Goal: Obtain resource: Obtain resource

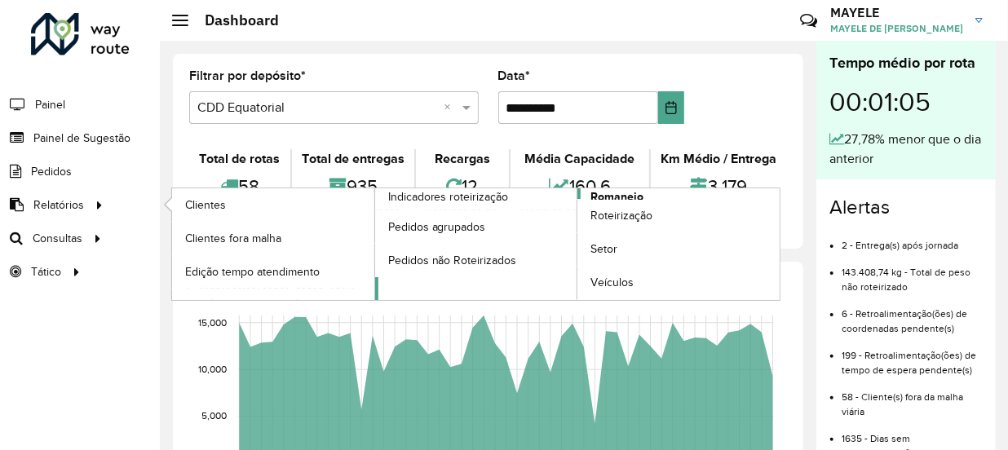
click at [596, 193] on span "Romaneio" at bounding box center [617, 196] width 53 height 17
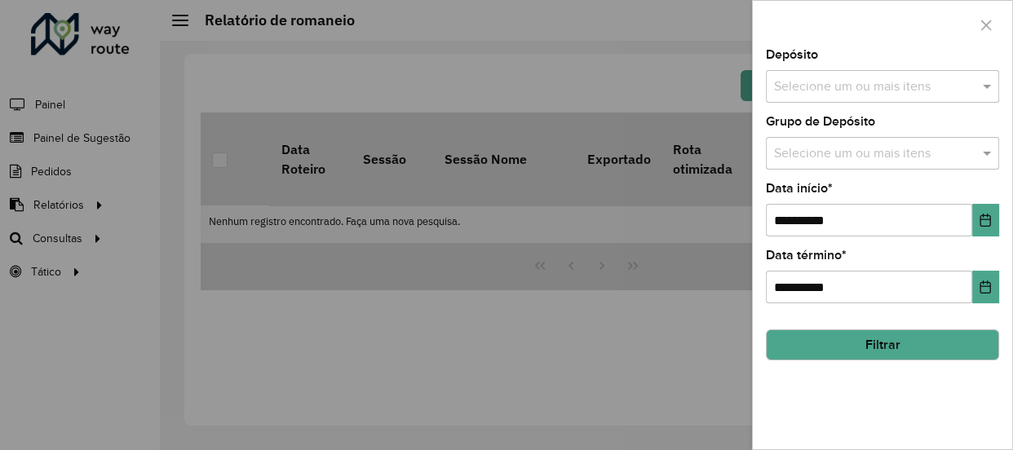
click at [955, 70] on div "Selecione um ou mais itens" at bounding box center [882, 86] width 233 height 33
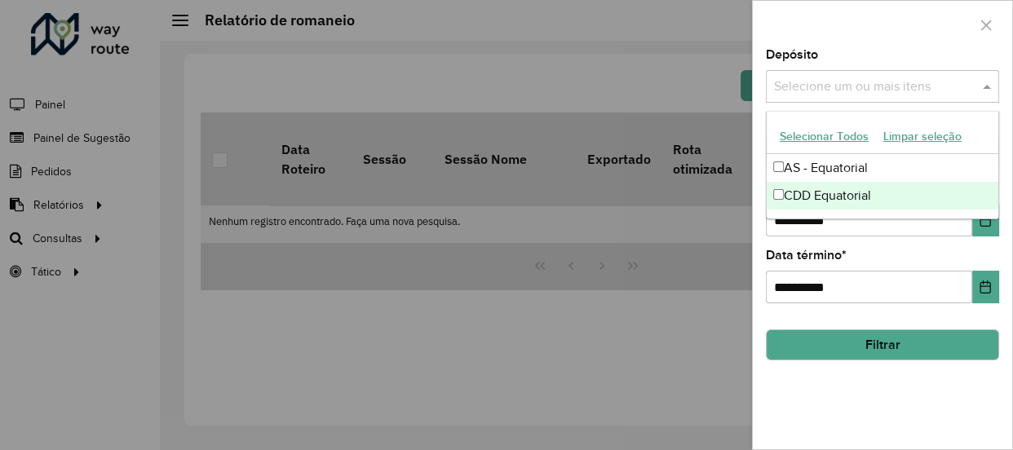
click at [835, 197] on div "CDD Equatorial" at bounding box center [883, 196] width 232 height 28
click at [930, 193] on div "CDD Equatorial" at bounding box center [883, 196] width 232 height 28
click at [946, 201] on div "CDD Equatorial" at bounding box center [883, 196] width 232 height 28
click at [981, 224] on icon "Choose Date" at bounding box center [986, 220] width 11 height 13
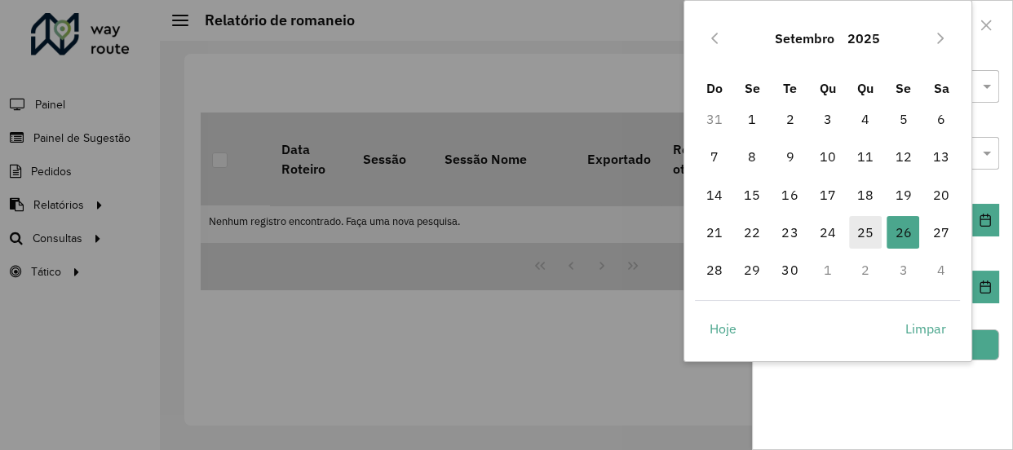
click at [858, 228] on span "25" at bounding box center [865, 232] width 33 height 33
type input "**********"
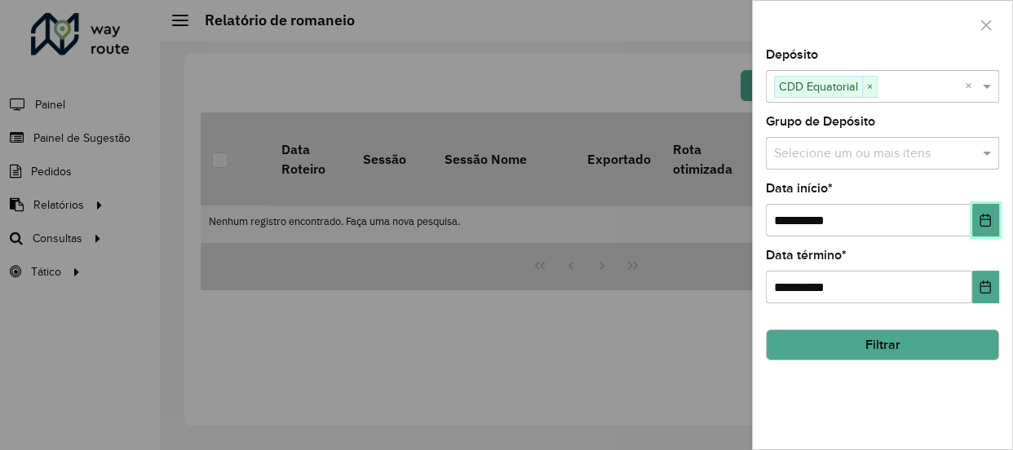
click at [983, 217] on icon "Choose Date" at bounding box center [985, 220] width 13 height 13
click at [986, 281] on icon "Choose Date" at bounding box center [986, 287] width 11 height 13
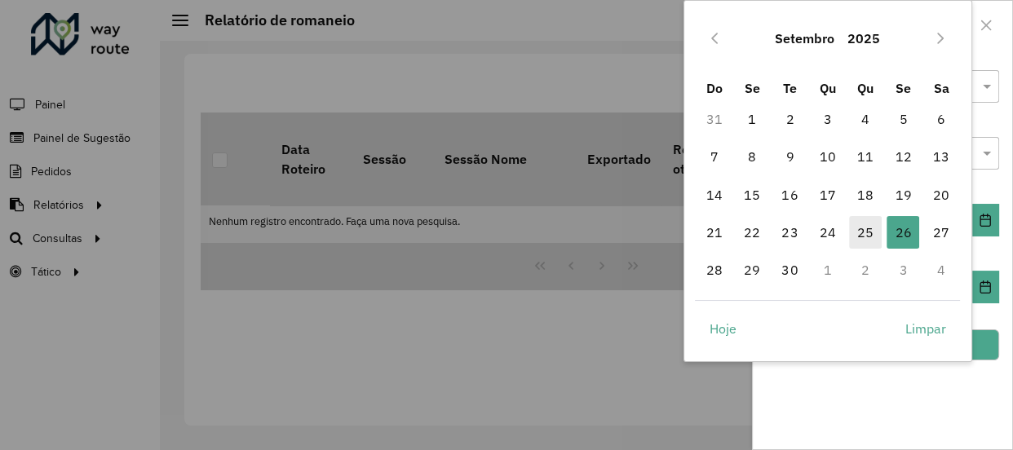
click at [871, 230] on span "25" at bounding box center [865, 232] width 33 height 33
type input "**********"
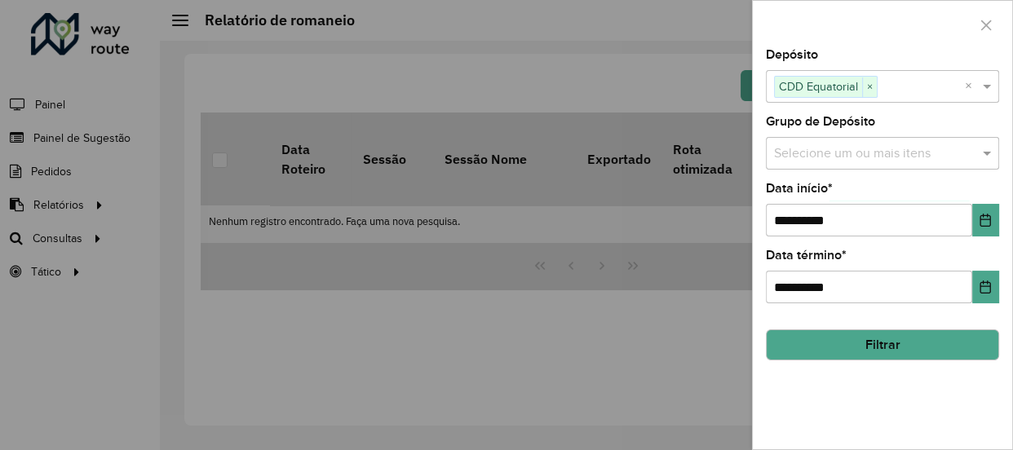
click at [901, 326] on hb-field-button "Filtrar" at bounding box center [882, 339] width 233 height 44
click at [898, 336] on button "Filtrar" at bounding box center [882, 345] width 233 height 31
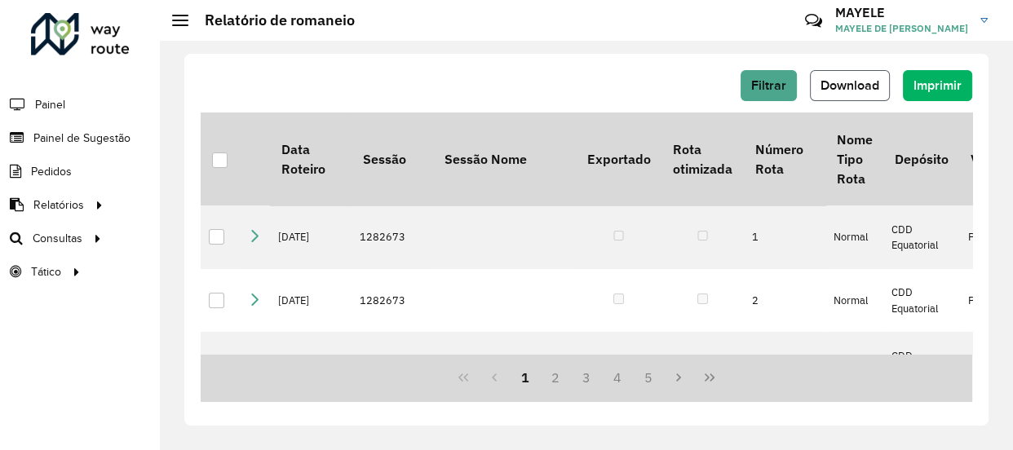
click at [835, 86] on span "Download" at bounding box center [850, 85] width 59 height 14
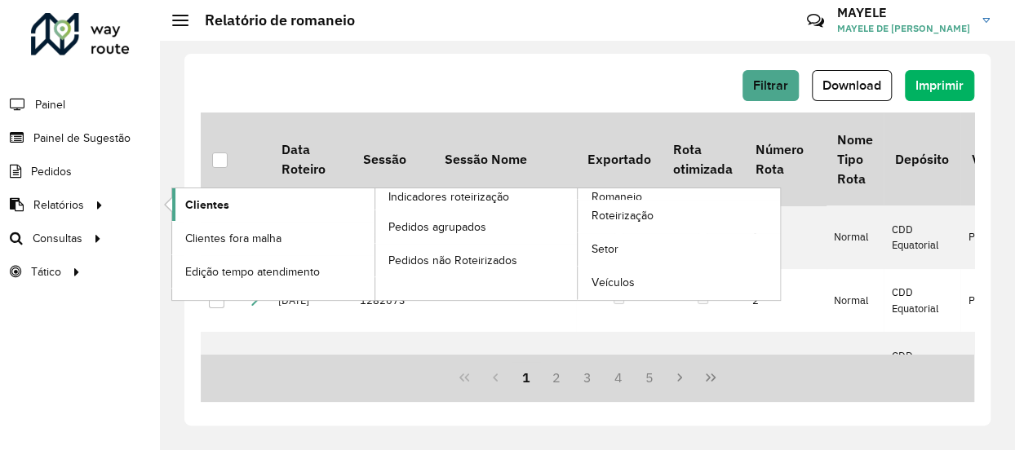
click at [226, 207] on span "Clientes" at bounding box center [207, 205] width 44 height 17
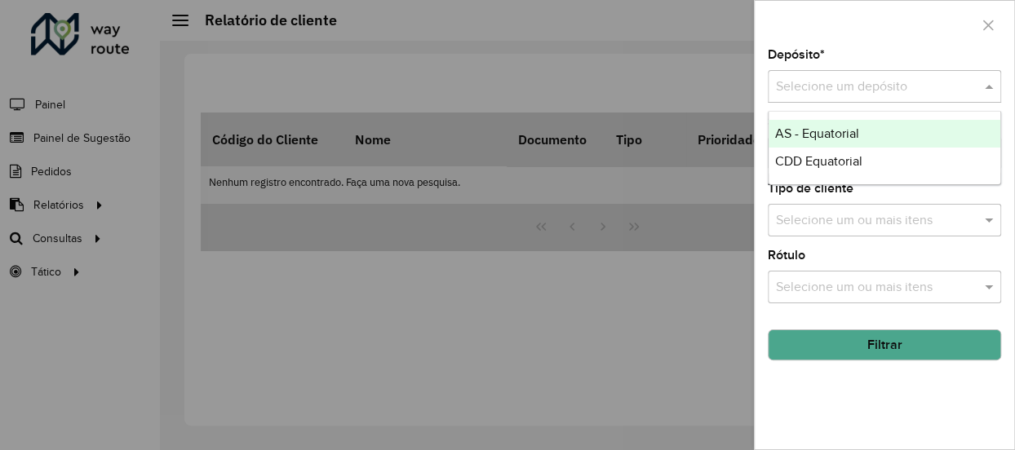
click at [897, 95] on input "text" at bounding box center [868, 88] width 184 height 20
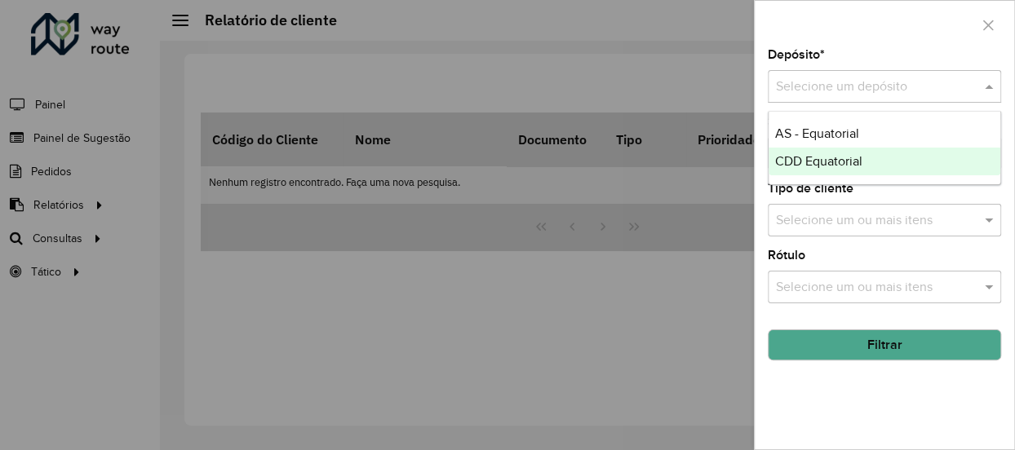
click at [850, 166] on span "CDD Equatorial" at bounding box center [818, 161] width 87 height 14
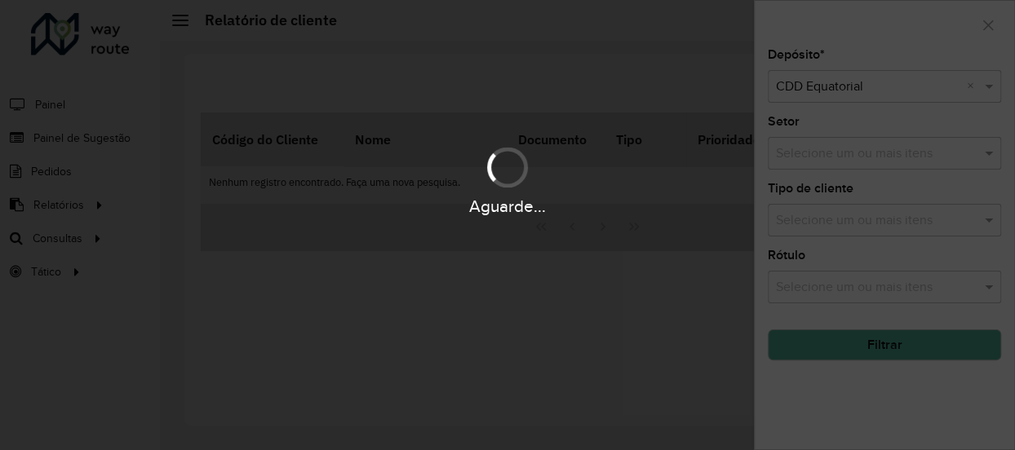
click at [880, 354] on div "Aguarde..." at bounding box center [507, 225] width 1015 height 450
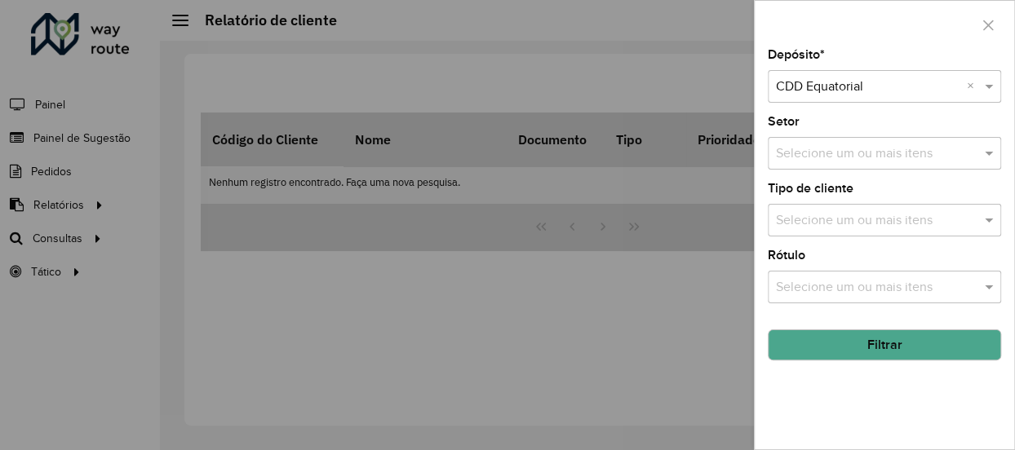
click at [880, 354] on button "Filtrar" at bounding box center [884, 345] width 233 height 31
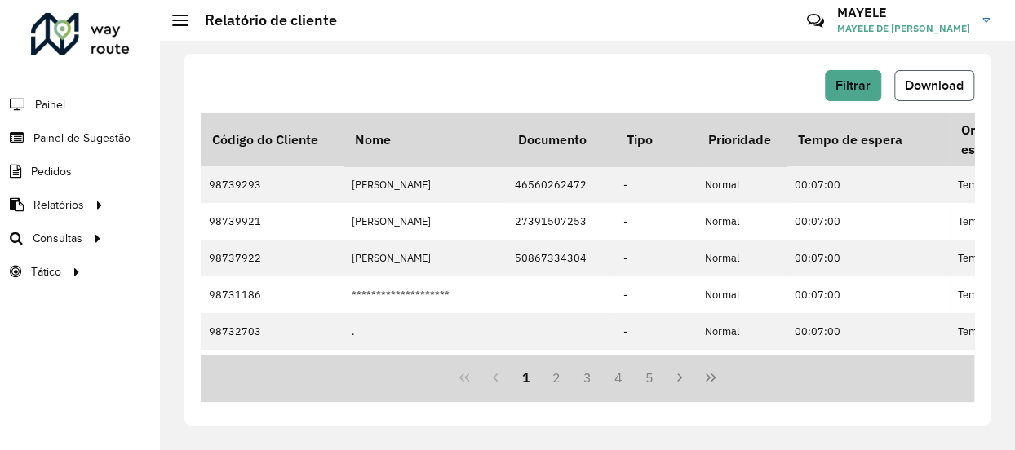
click at [945, 91] on span "Download" at bounding box center [934, 85] width 59 height 14
click at [674, 38] on hb-header "Relatório de cliente Críticas? Dúvidas? Elogios? Sugestões? Entre em contato co…" at bounding box center [587, 20] width 855 height 41
